Goal: Task Accomplishment & Management: Complete application form

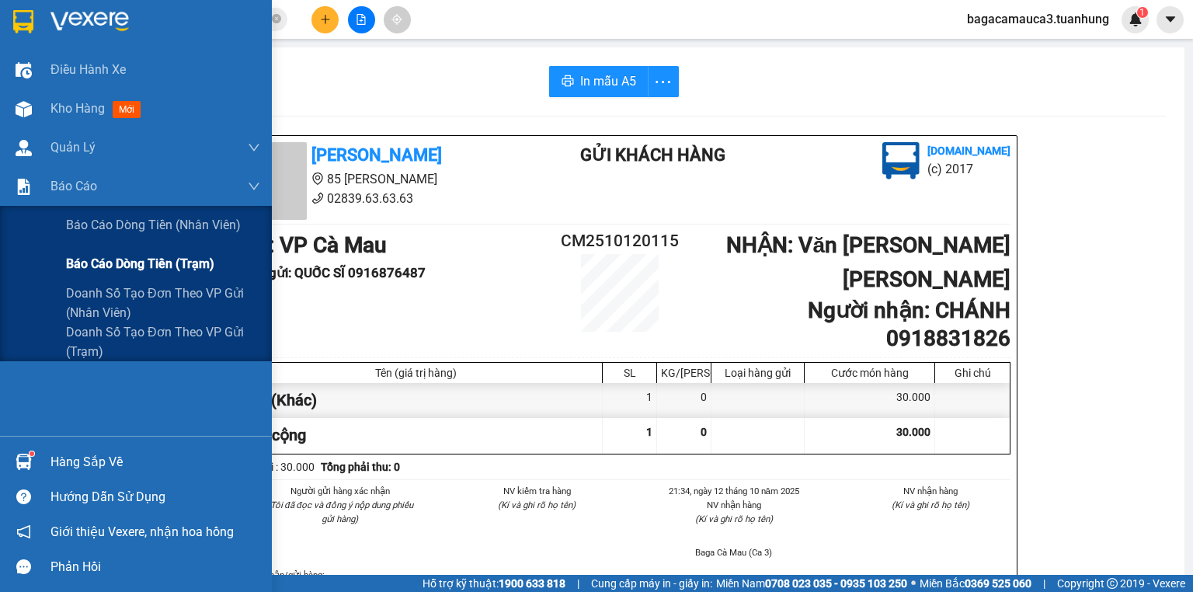
click at [101, 256] on span "Báo cáo dòng tiền (trạm)" at bounding box center [140, 263] width 148 height 19
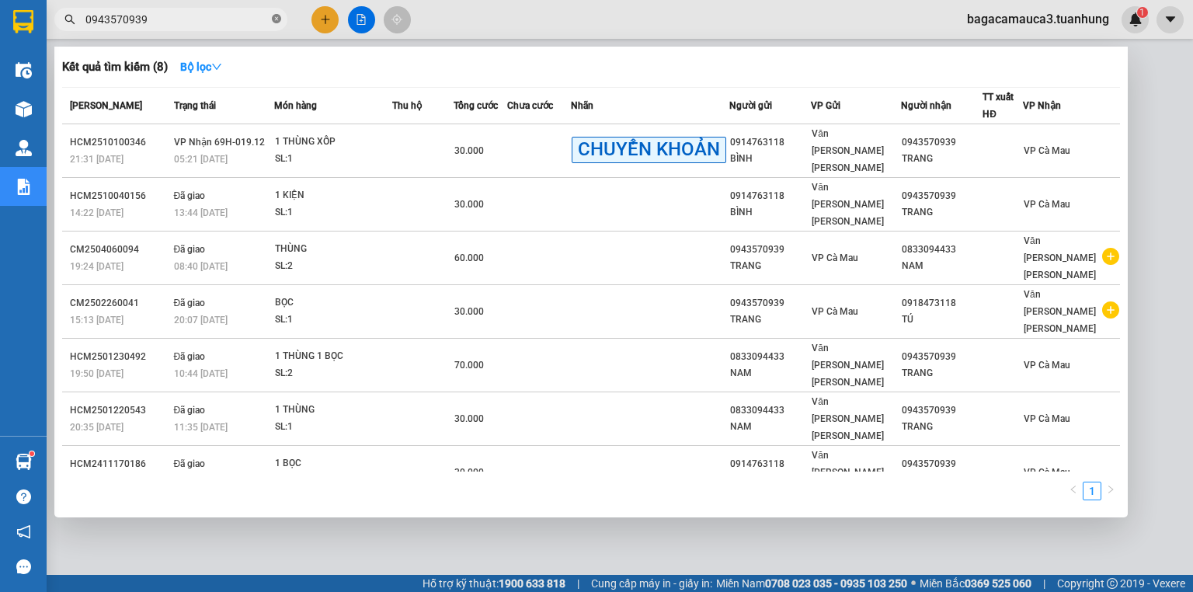
click at [273, 17] on icon "close-circle" at bounding box center [276, 18] width 9 height 9
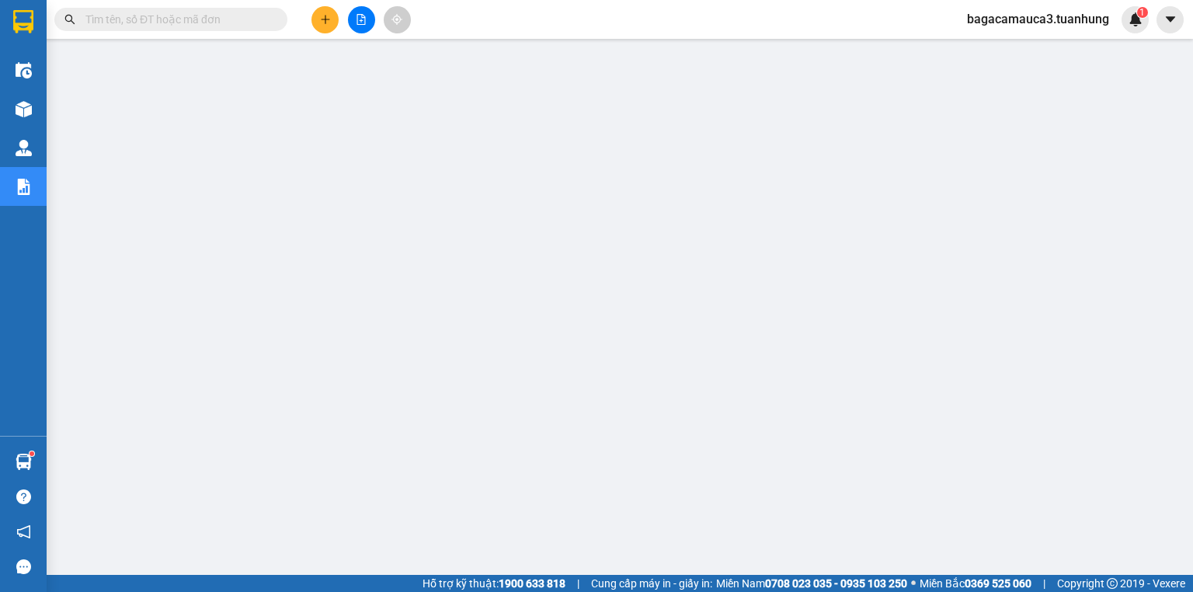
type input "D"
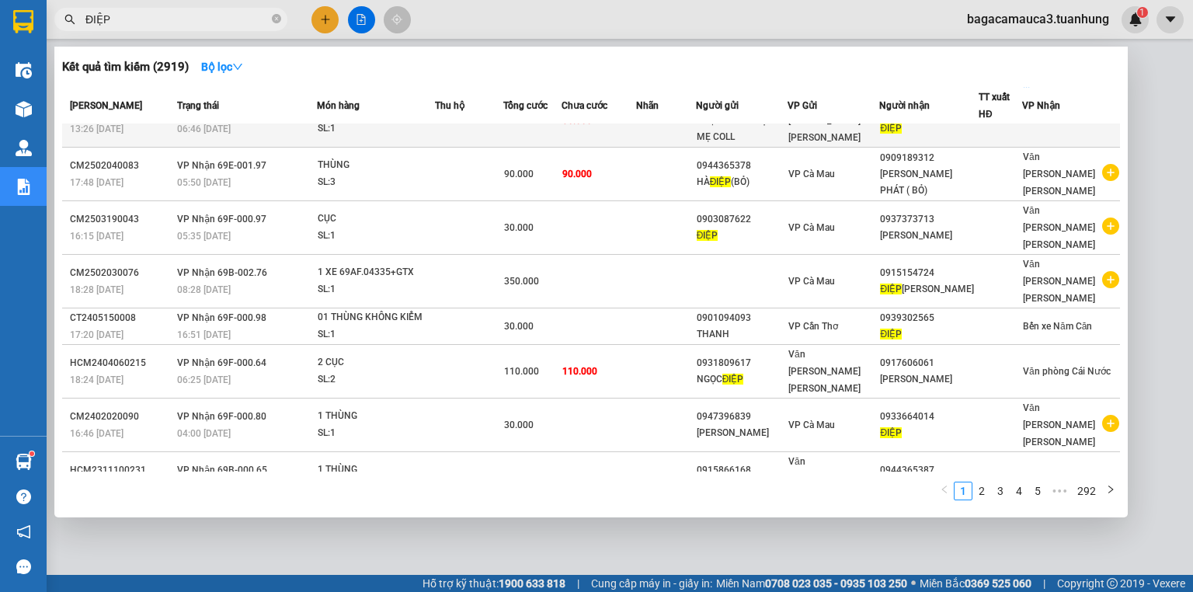
scroll to position [142, 0]
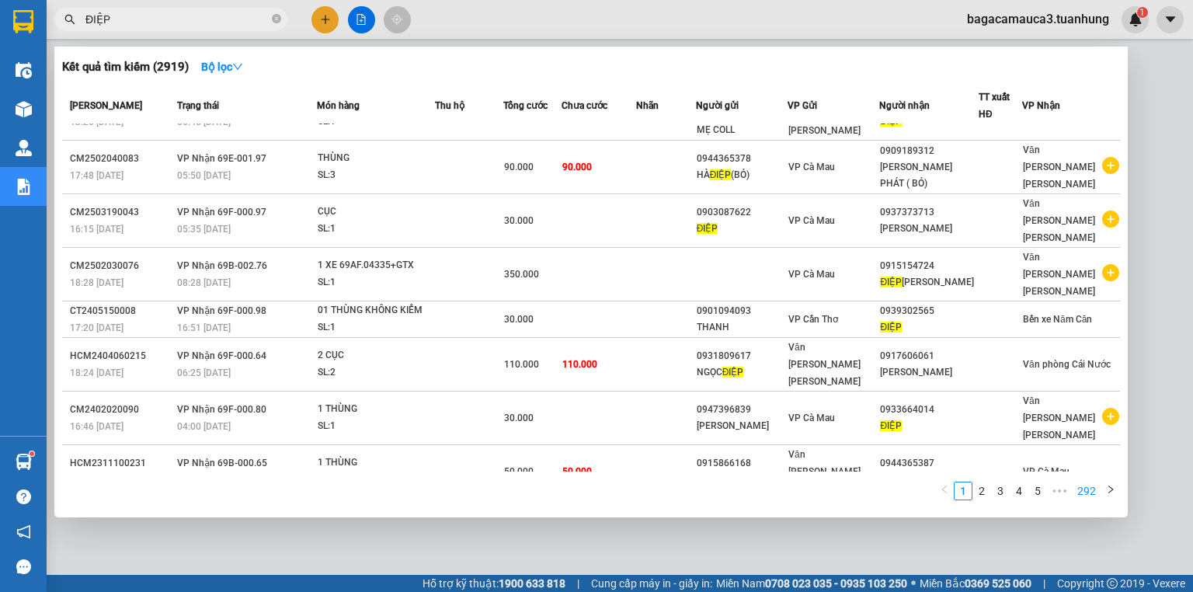
type input "ĐIỆP"
click at [1094, 489] on link "292" at bounding box center [1087, 490] width 28 height 17
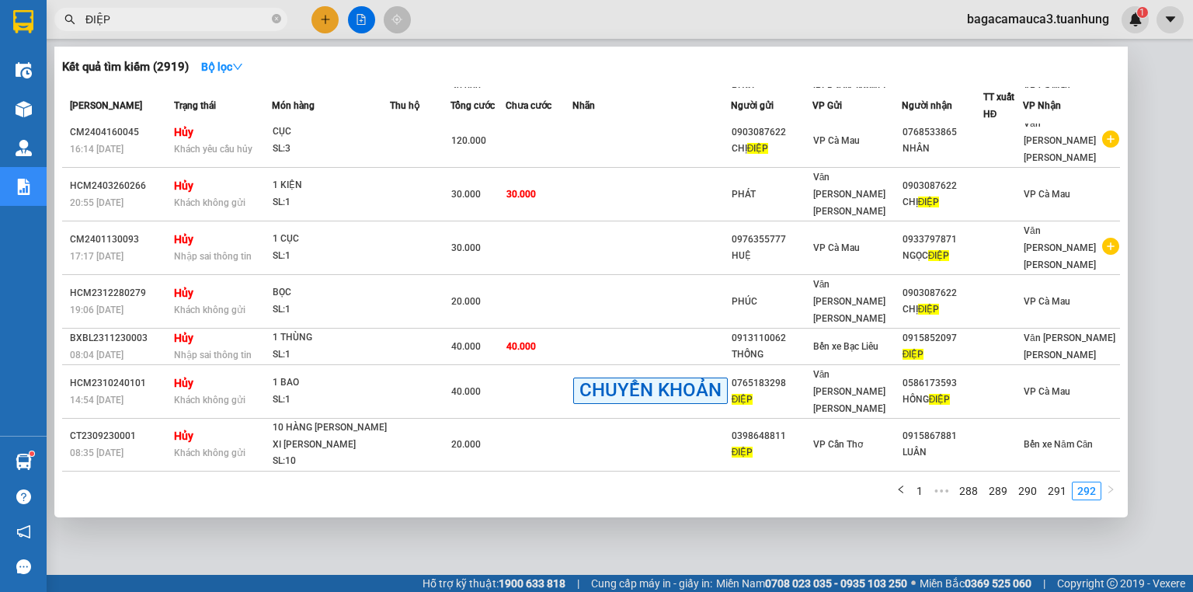
scroll to position [0, 0]
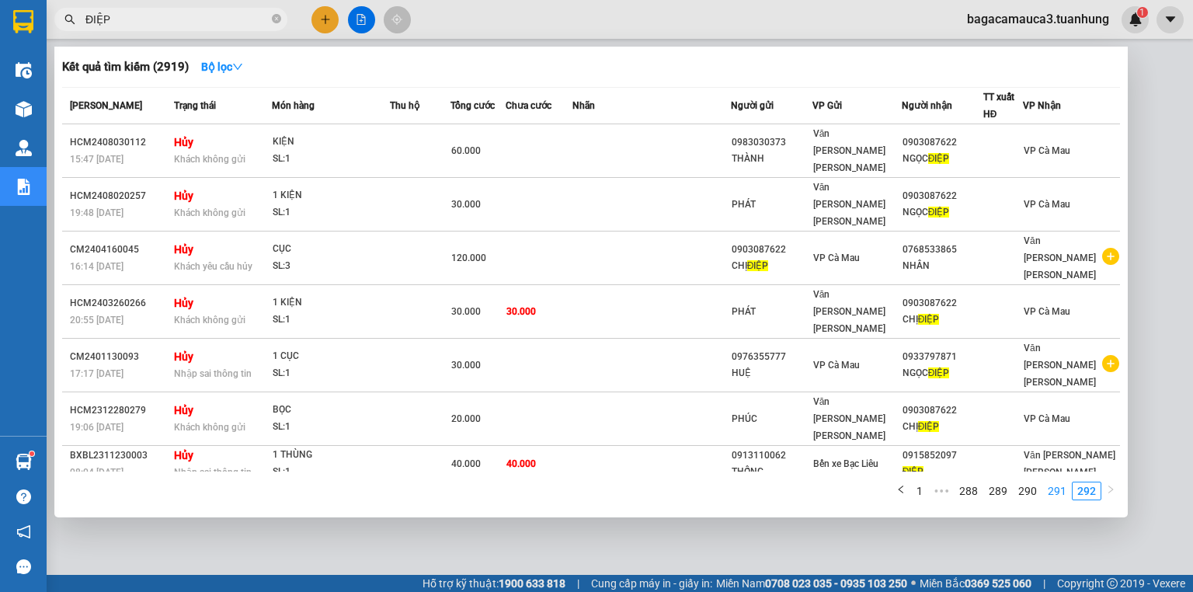
click at [1065, 482] on link "291" at bounding box center [1057, 490] width 28 height 17
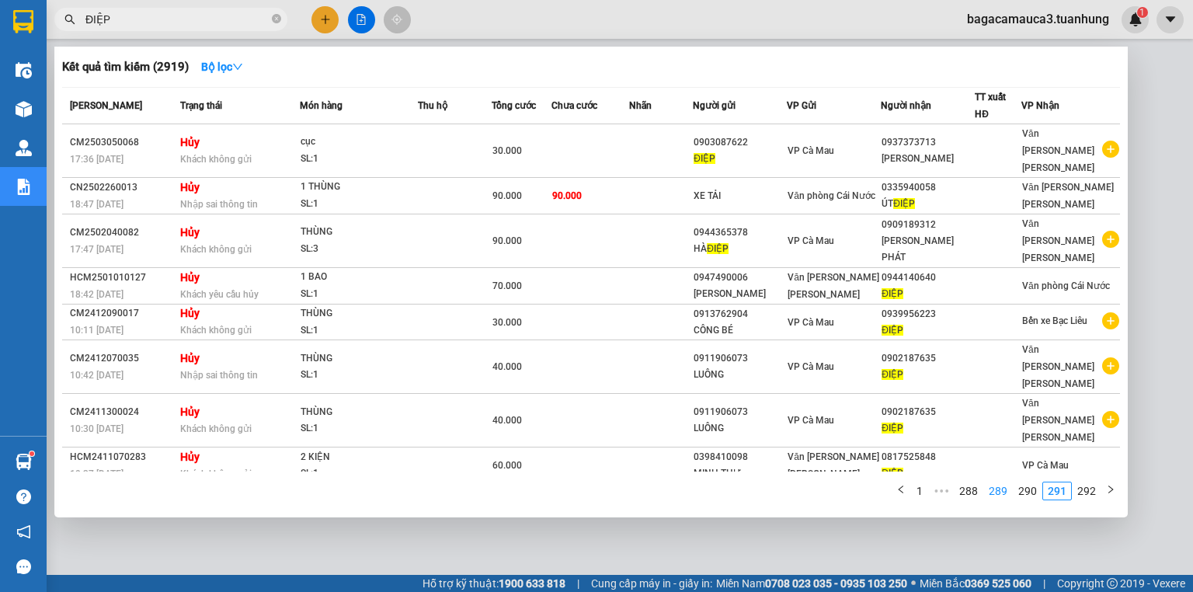
click at [1012, 491] on link "289" at bounding box center [998, 490] width 28 height 17
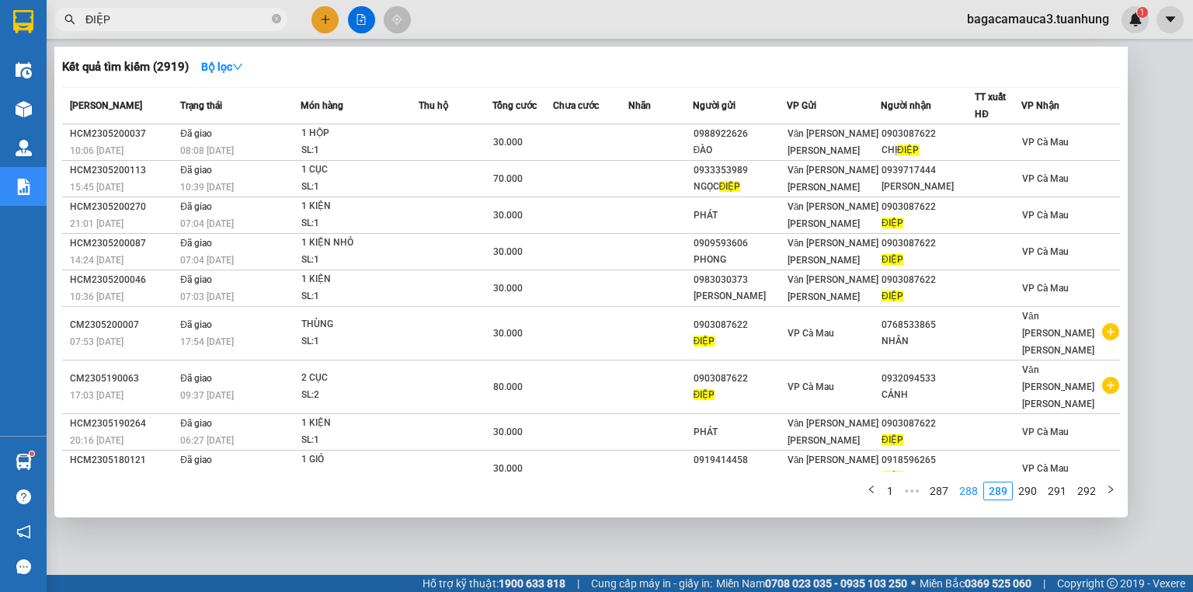
click at [979, 494] on link "288" at bounding box center [969, 490] width 28 height 17
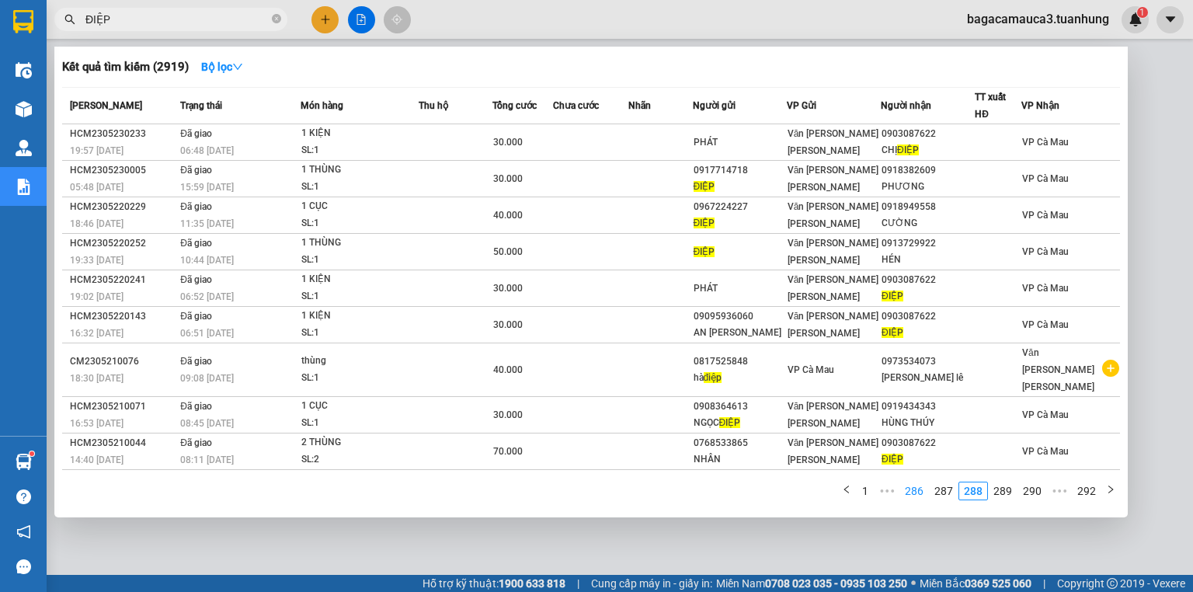
click at [922, 487] on link "286" at bounding box center [914, 490] width 28 height 17
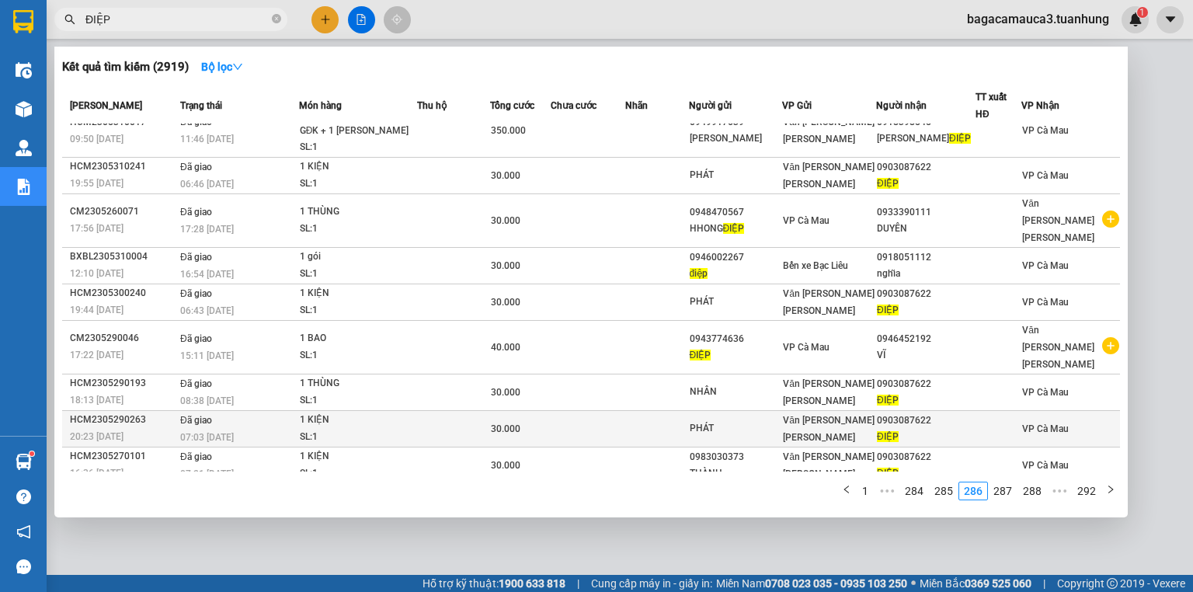
scroll to position [29, 0]
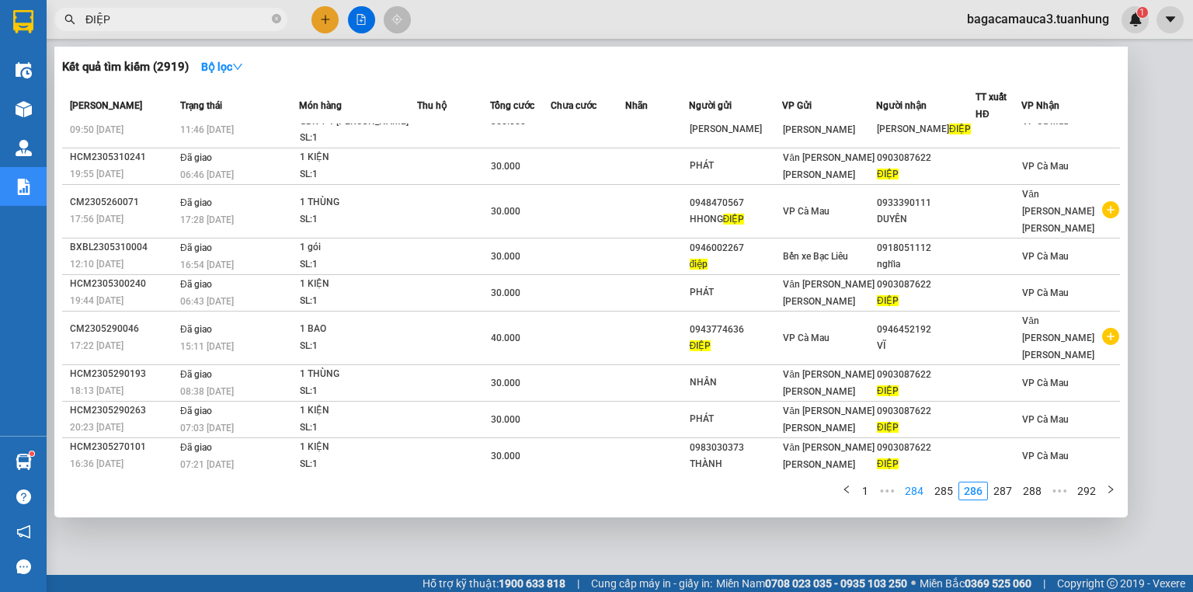
click at [913, 495] on link "284" at bounding box center [914, 490] width 28 height 17
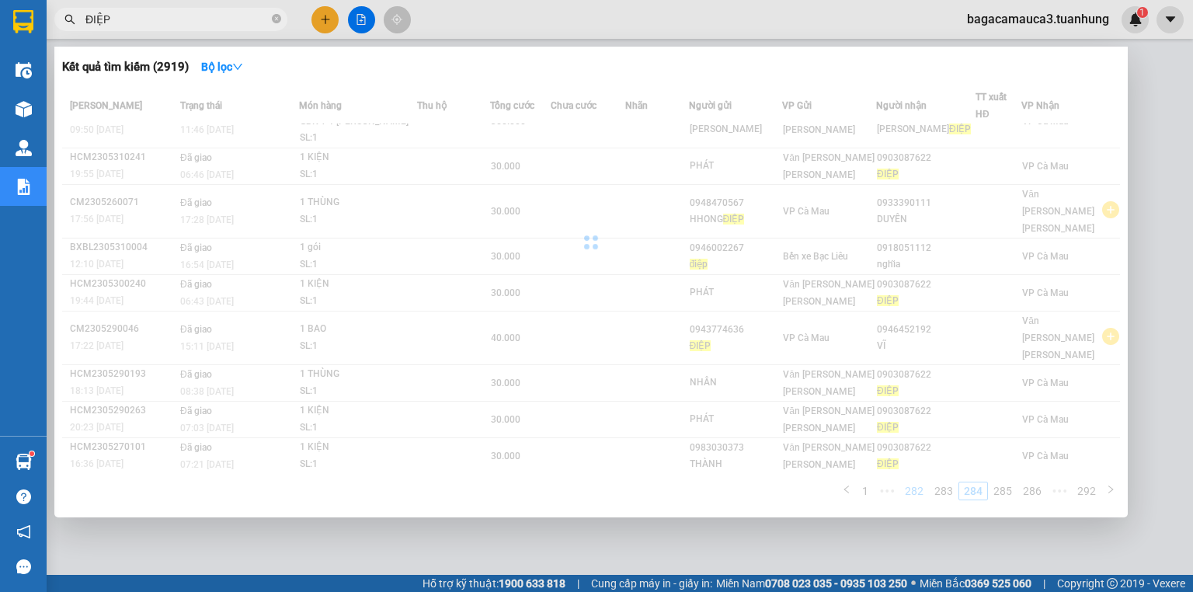
scroll to position [12, 0]
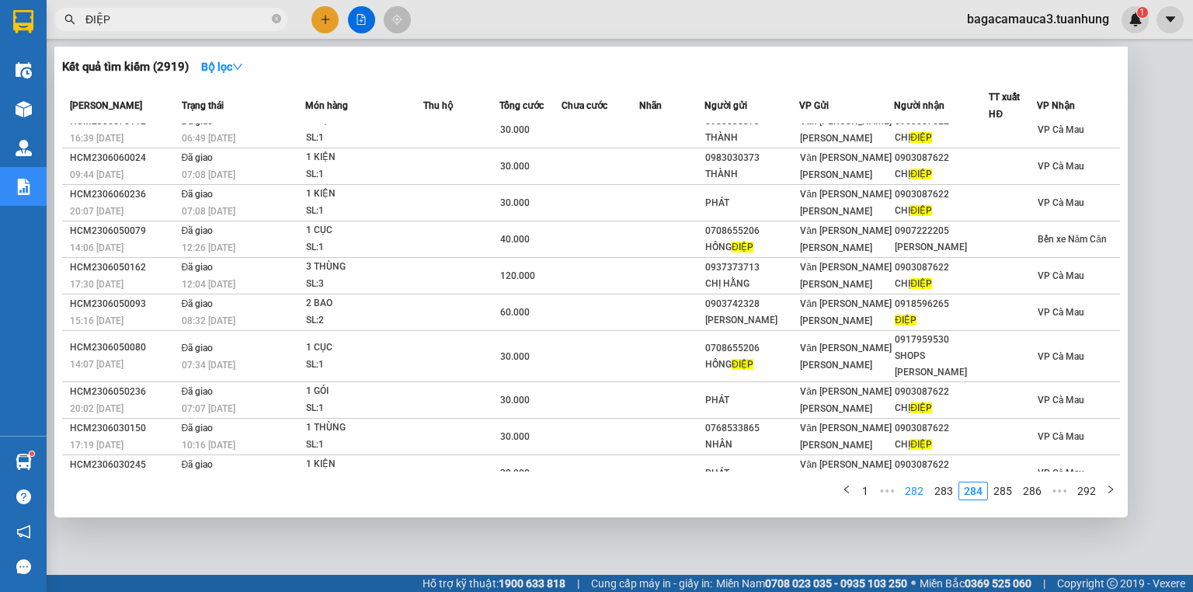
click at [920, 488] on link "282" at bounding box center [914, 490] width 28 height 17
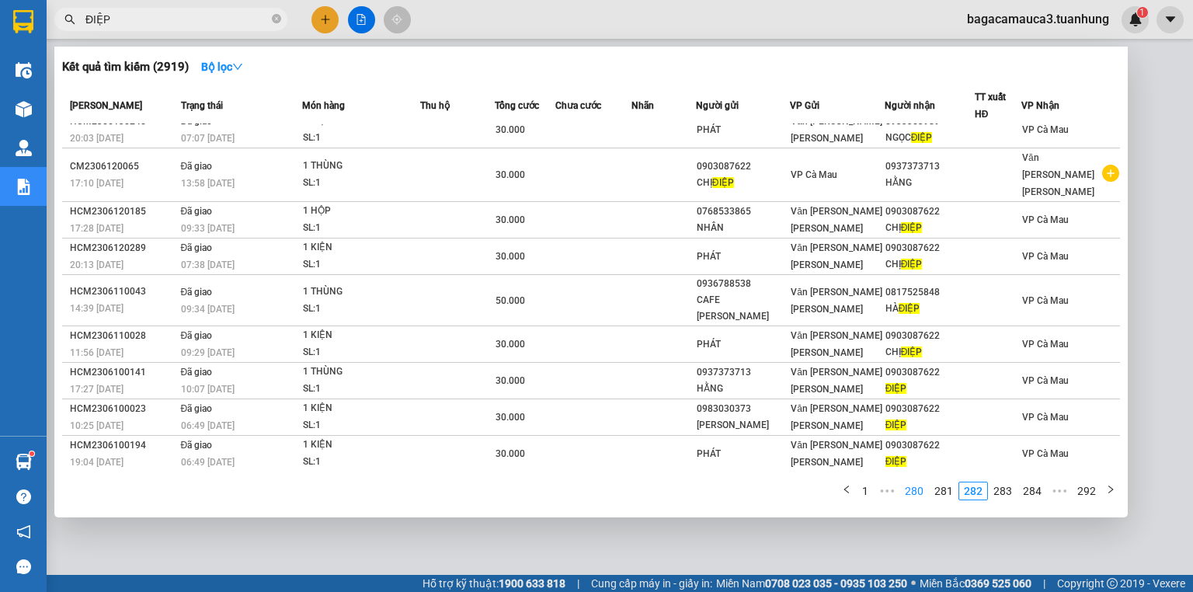
click at [926, 488] on link "280" at bounding box center [914, 490] width 28 height 17
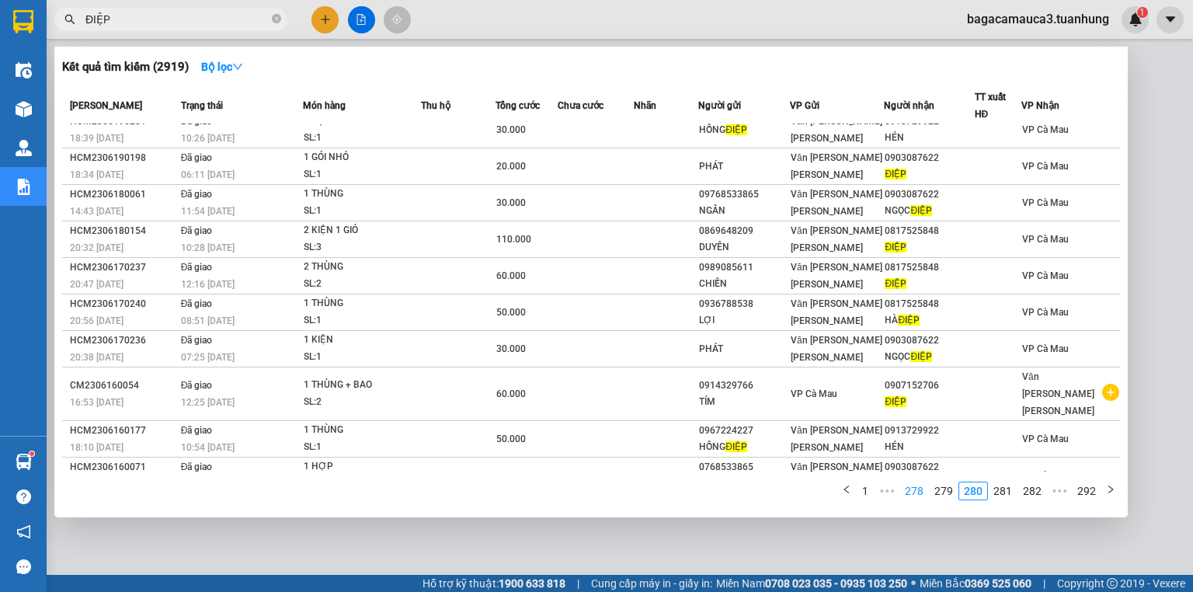
click at [922, 484] on link "278" at bounding box center [914, 490] width 28 height 17
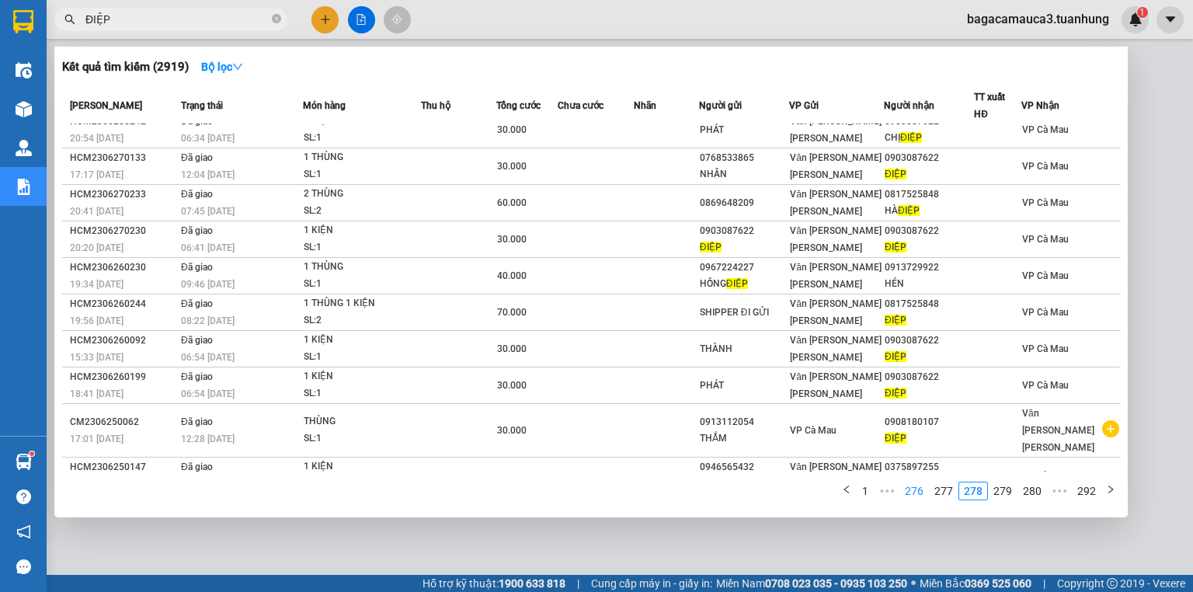
click at [922, 493] on link "276" at bounding box center [914, 490] width 28 height 17
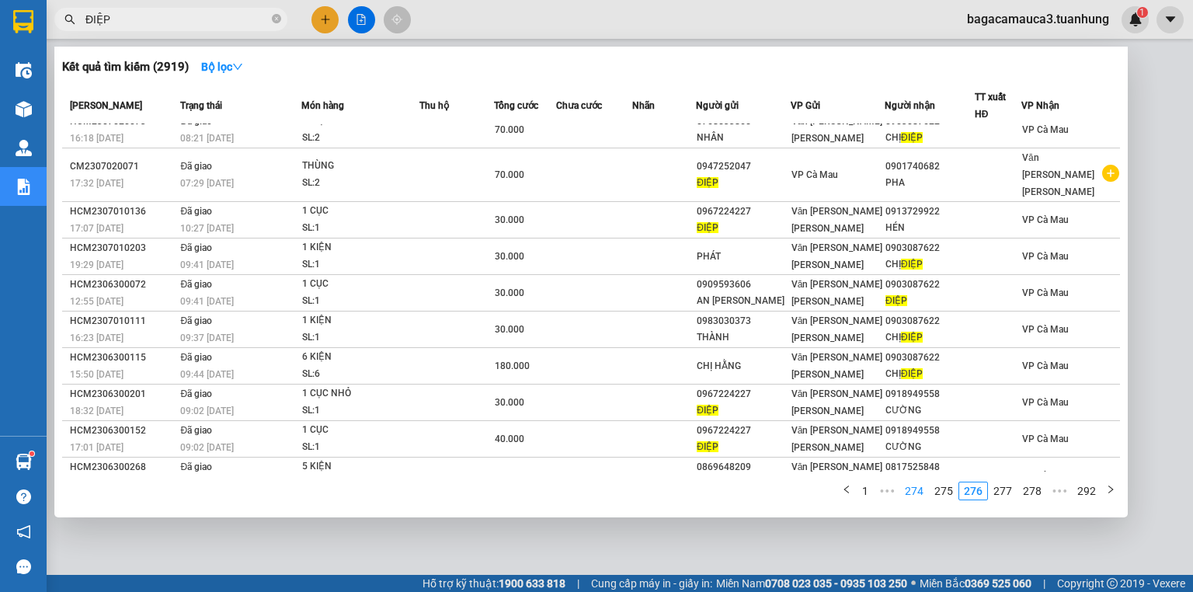
click at [925, 500] on link "274" at bounding box center [914, 490] width 28 height 17
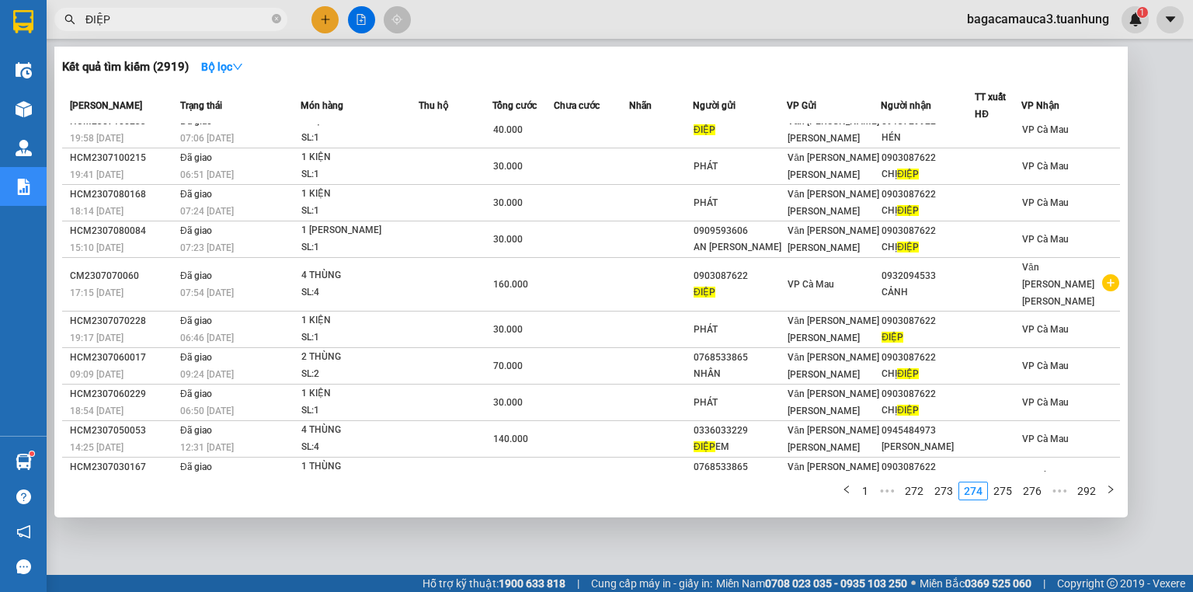
click at [922, 479] on div "[PERSON_NAME] thái Món hàng Thu hộ Tổng [PERSON_NAME] [PERSON_NAME] Người gửi V…" at bounding box center [591, 298] width 1058 height 423
click at [920, 488] on link "272" at bounding box center [914, 490] width 28 height 17
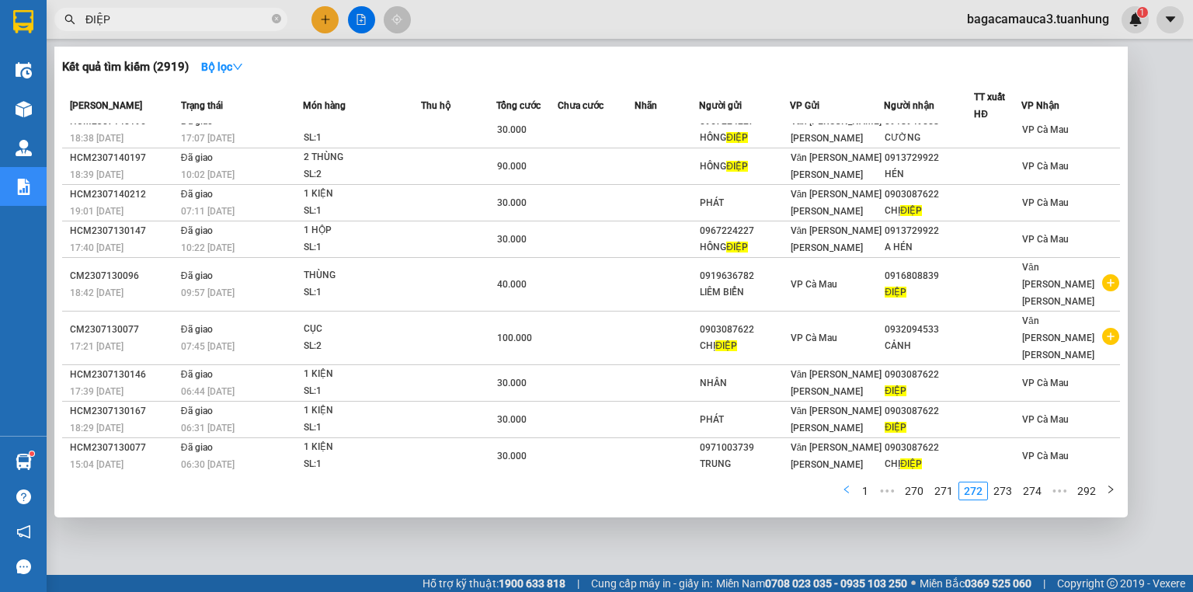
click at [851, 493] on icon "left" at bounding box center [846, 489] width 9 height 9
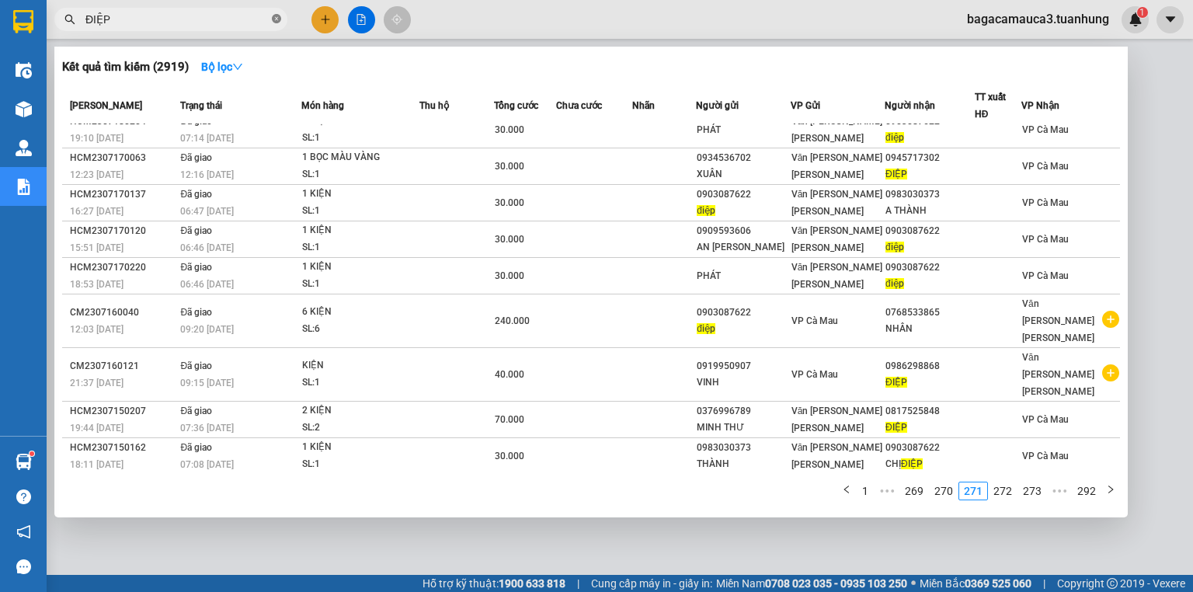
click at [272, 22] on icon "close-circle" at bounding box center [276, 18] width 9 height 9
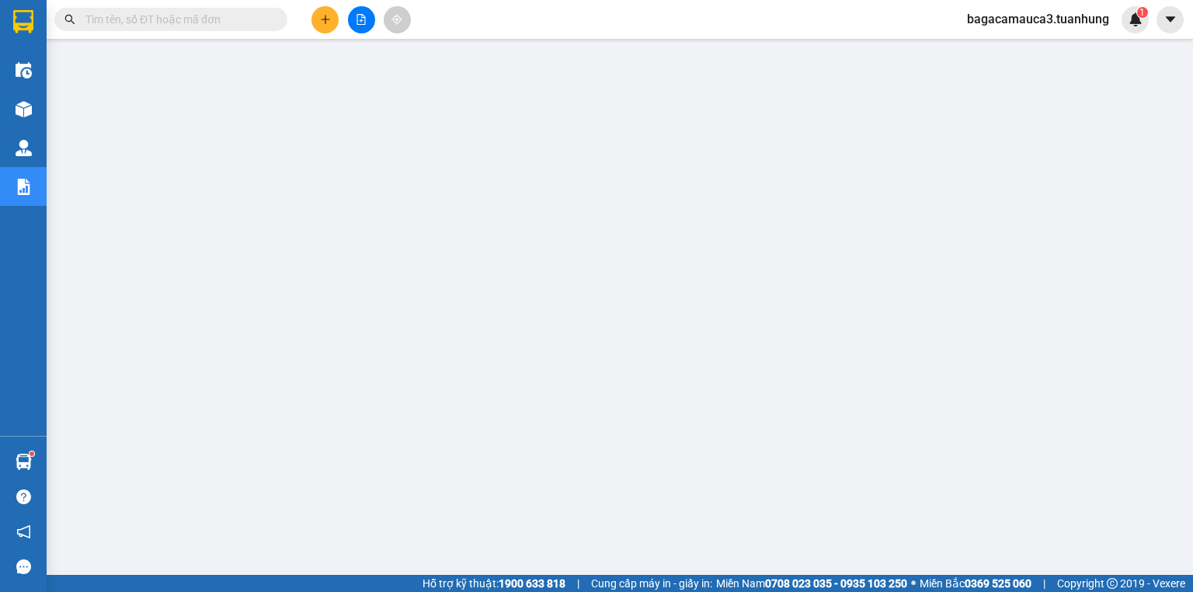
click at [177, 21] on input "text" at bounding box center [176, 19] width 183 height 17
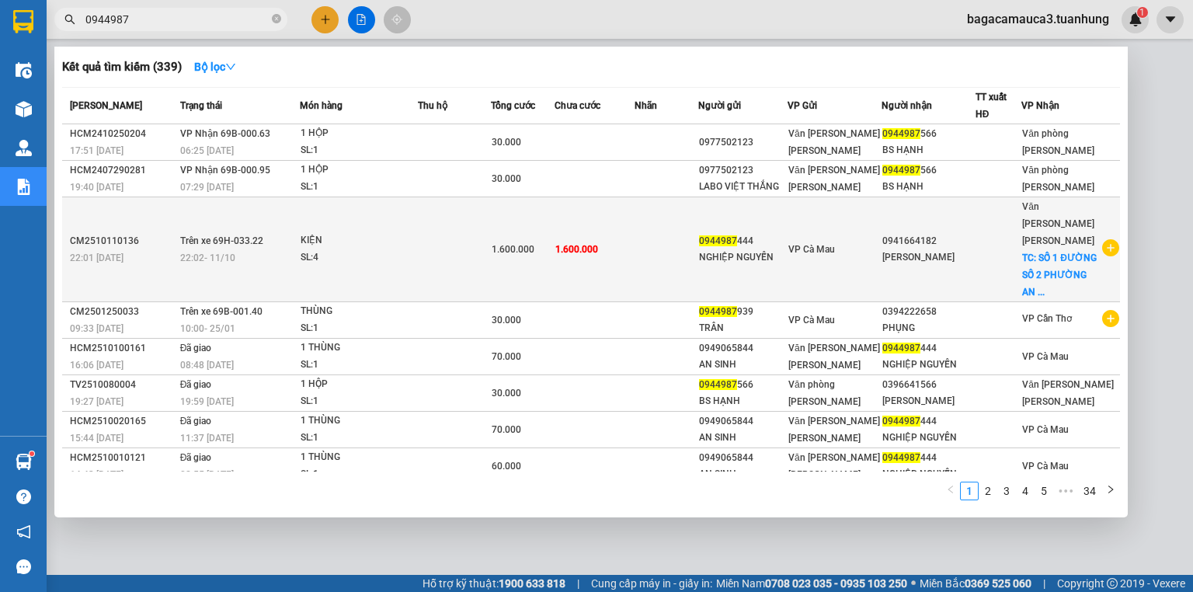
type input "0944987"
click at [998, 260] on td at bounding box center [999, 249] width 46 height 105
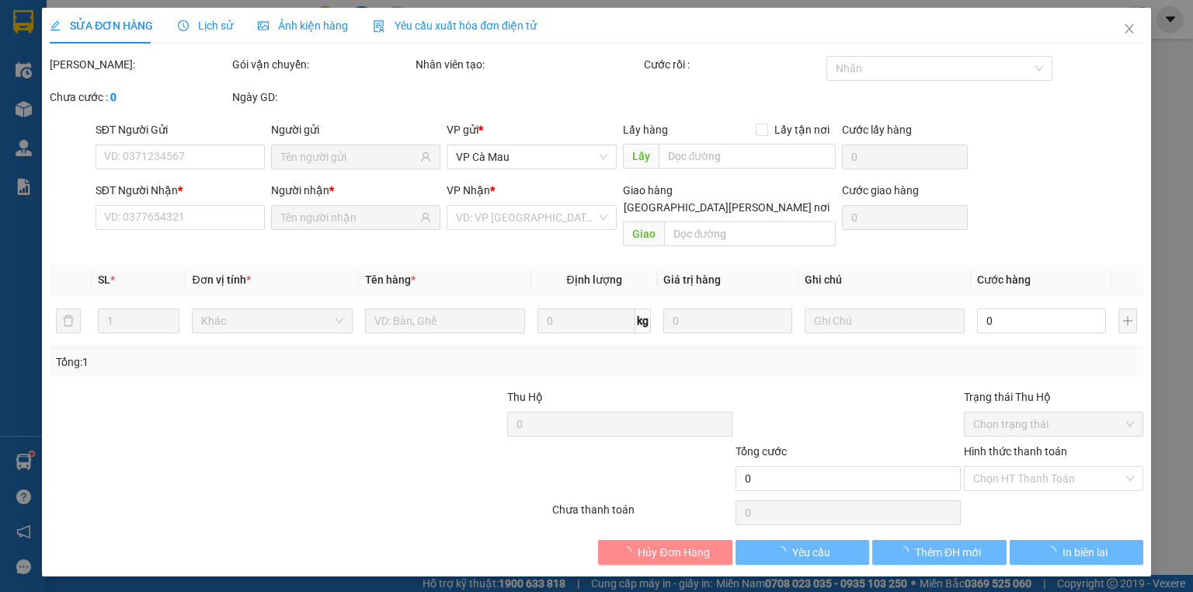
type input "0944987444"
type input "0941664182"
checkbox input "true"
type input "SỐ 1 ĐƯỜNG SỐ 2 [PERSON_NAME] AN LẠC A [PERSON_NAME][GEOGRAPHIC_DATA]"
type input "1.600.000"
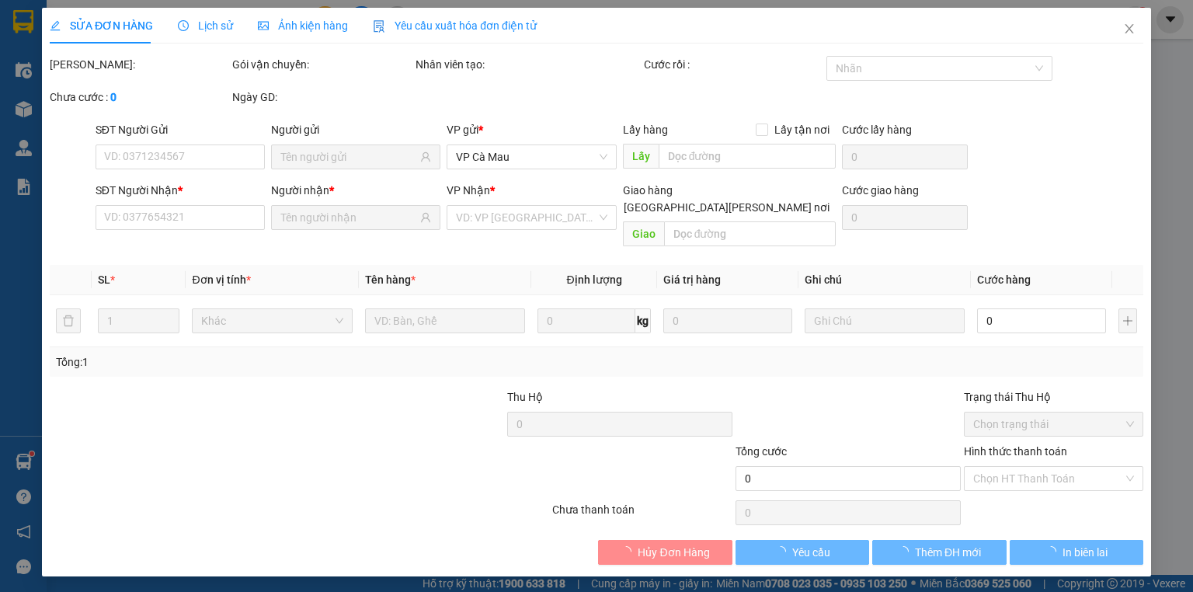
type input "1.600.000"
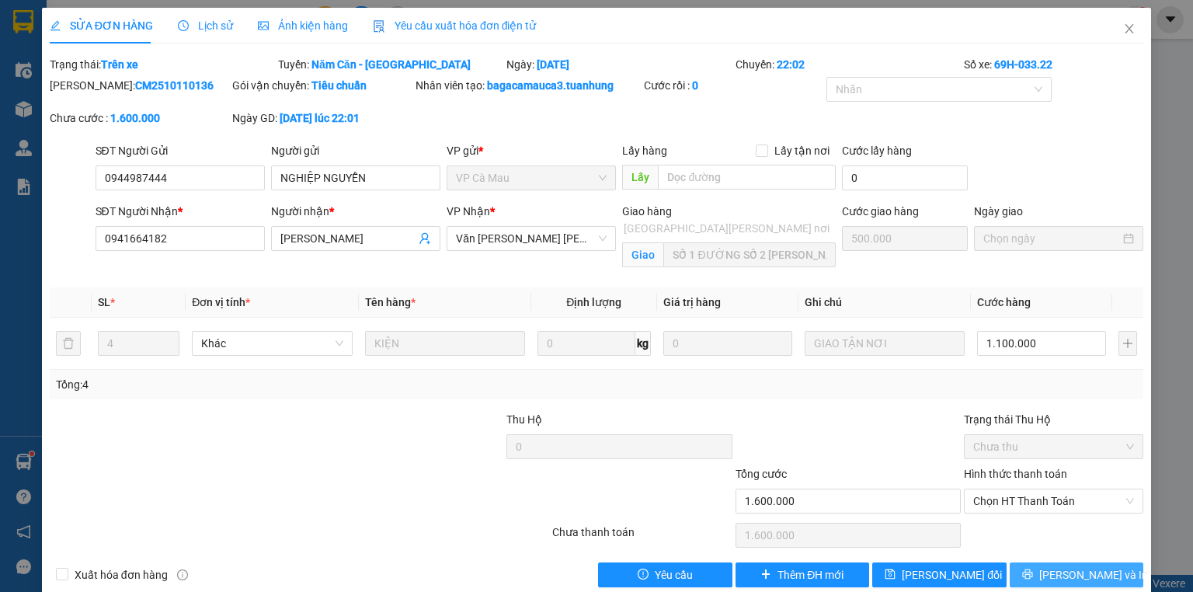
click at [1076, 569] on span "[PERSON_NAME] và In" at bounding box center [1093, 574] width 109 height 17
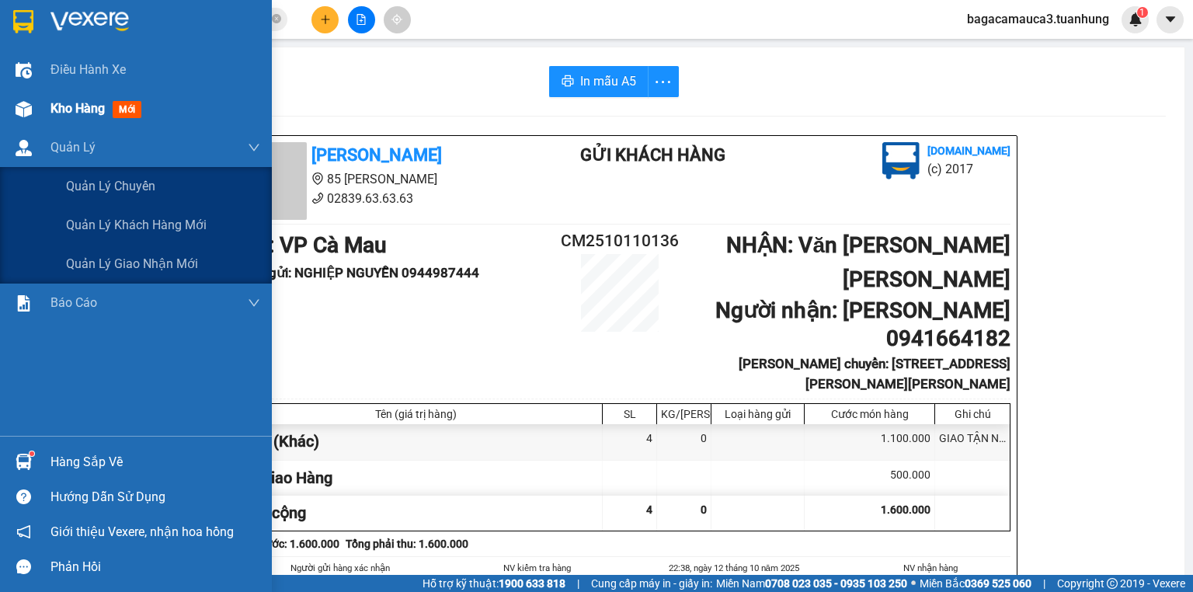
click at [62, 113] on span "Kho hàng" at bounding box center [77, 108] width 54 height 15
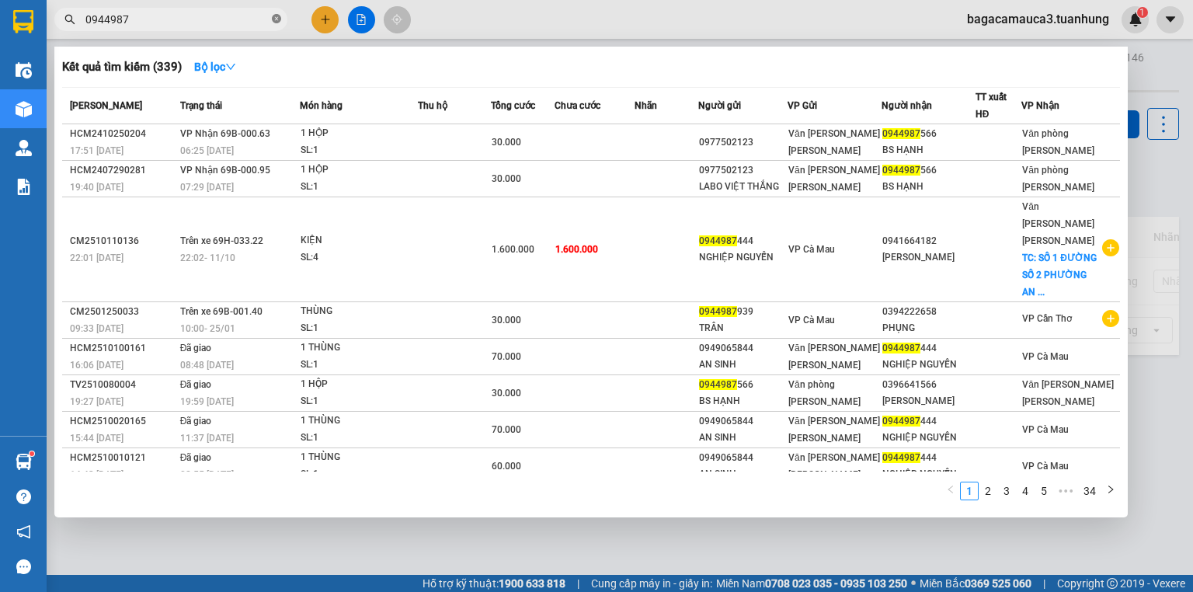
click at [277, 12] on span at bounding box center [276, 19] width 9 height 15
